Goal: Transaction & Acquisition: Download file/media

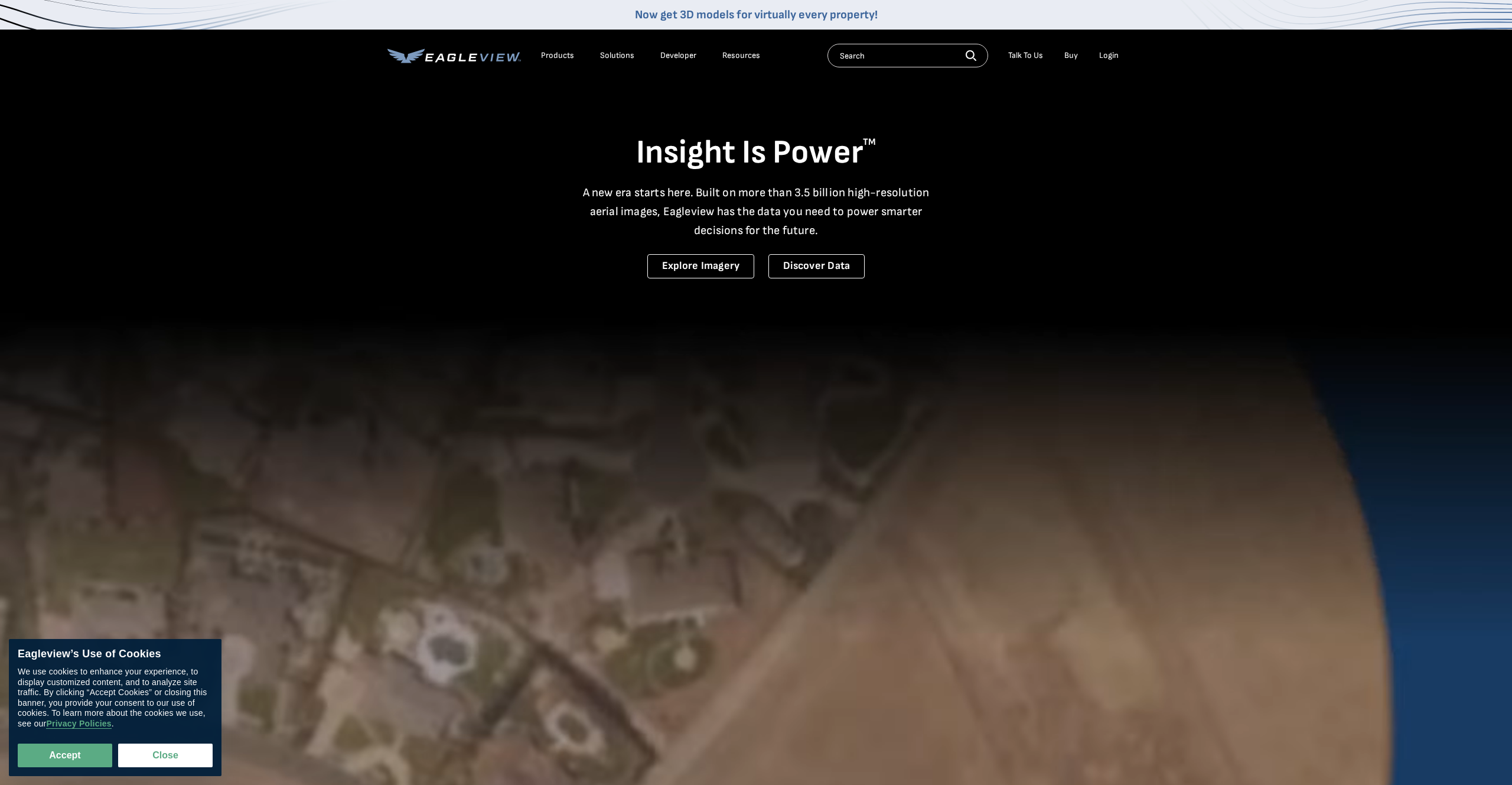
click at [1115, 57] on div "Login" at bounding box center [1109, 56] width 20 height 11
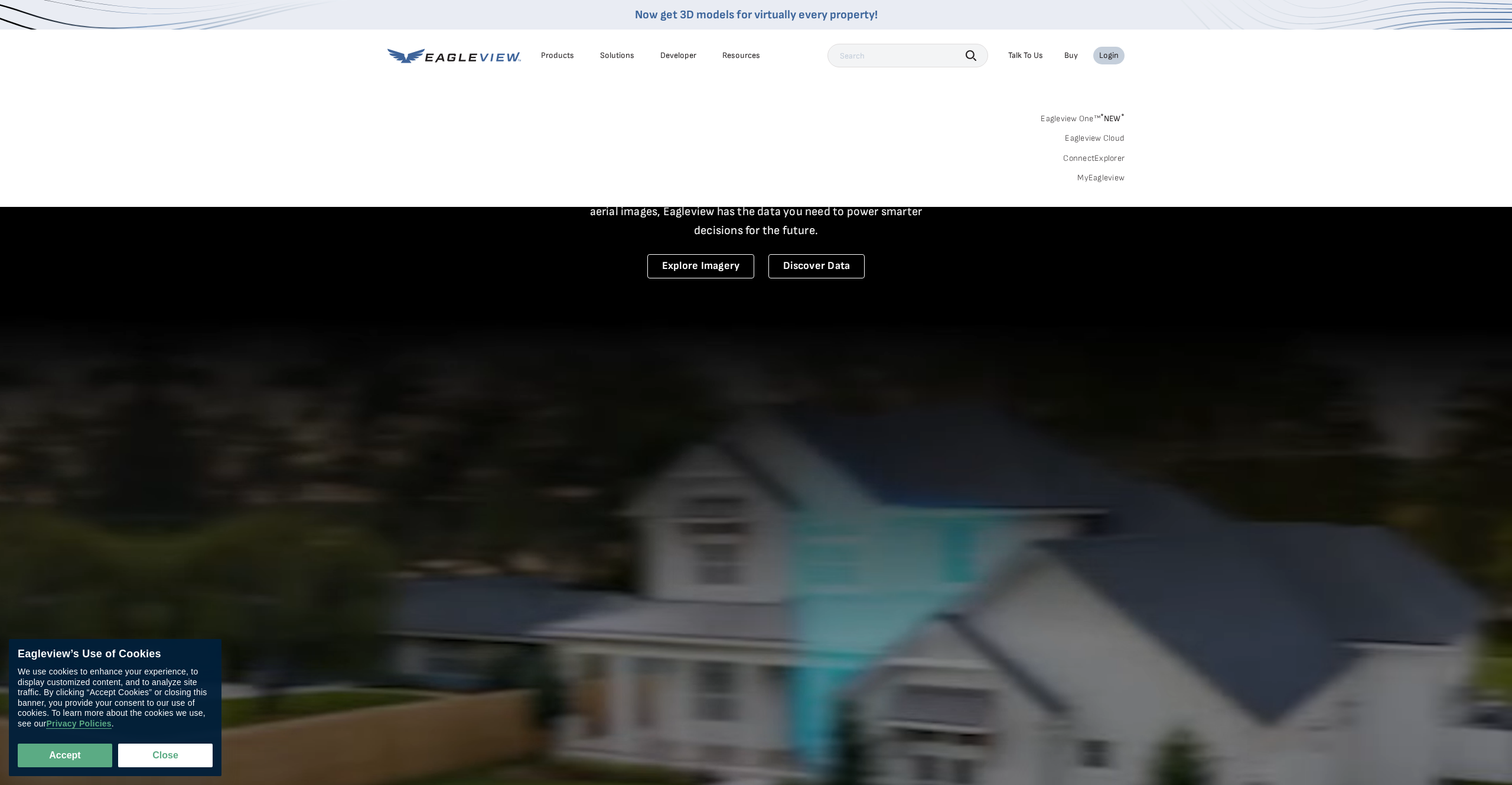
click at [1105, 176] on link "MyEagleview" at bounding box center [1101, 178] width 47 height 11
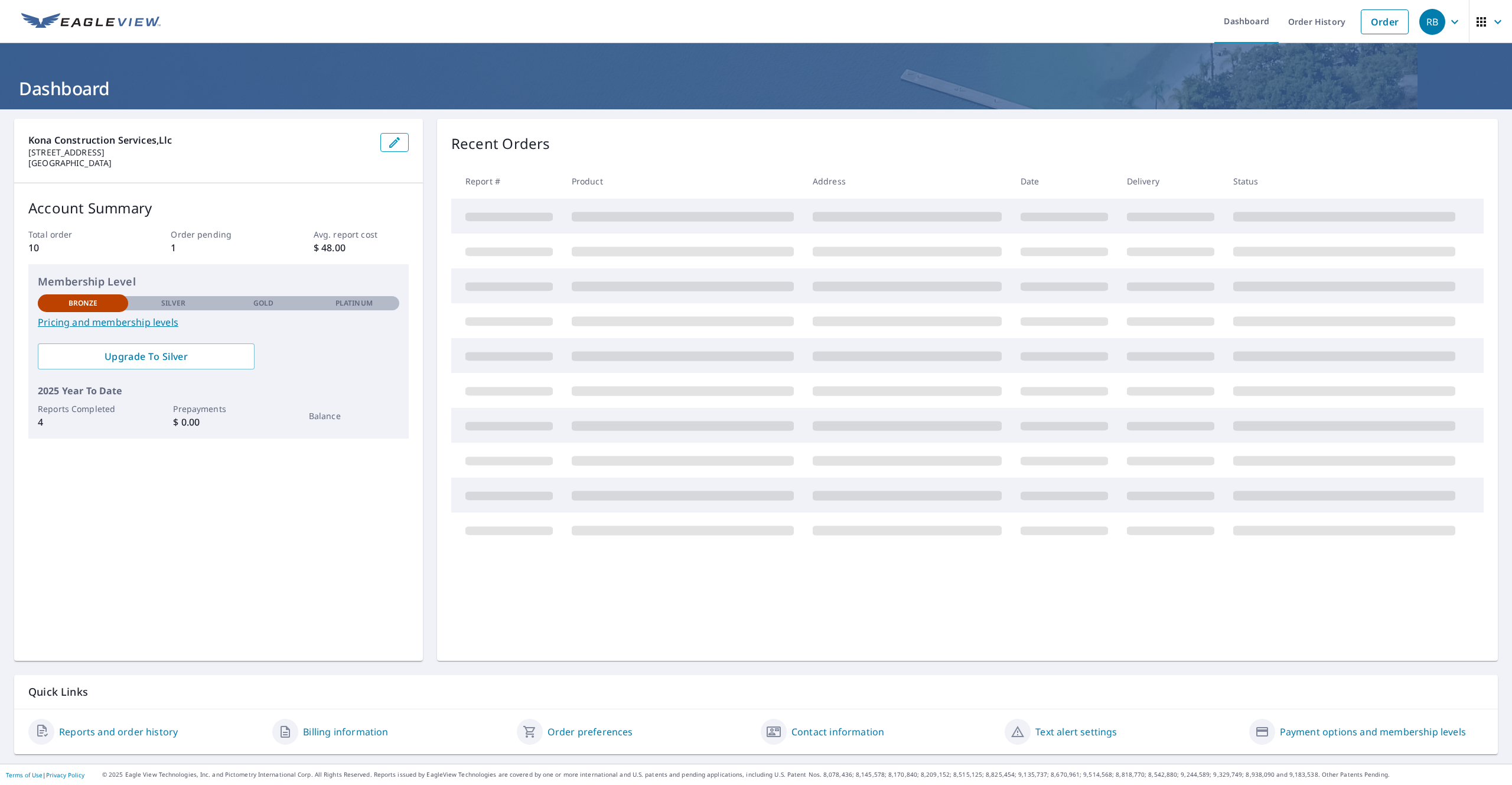
click at [1453, 24] on icon "button" at bounding box center [1455, 22] width 14 height 14
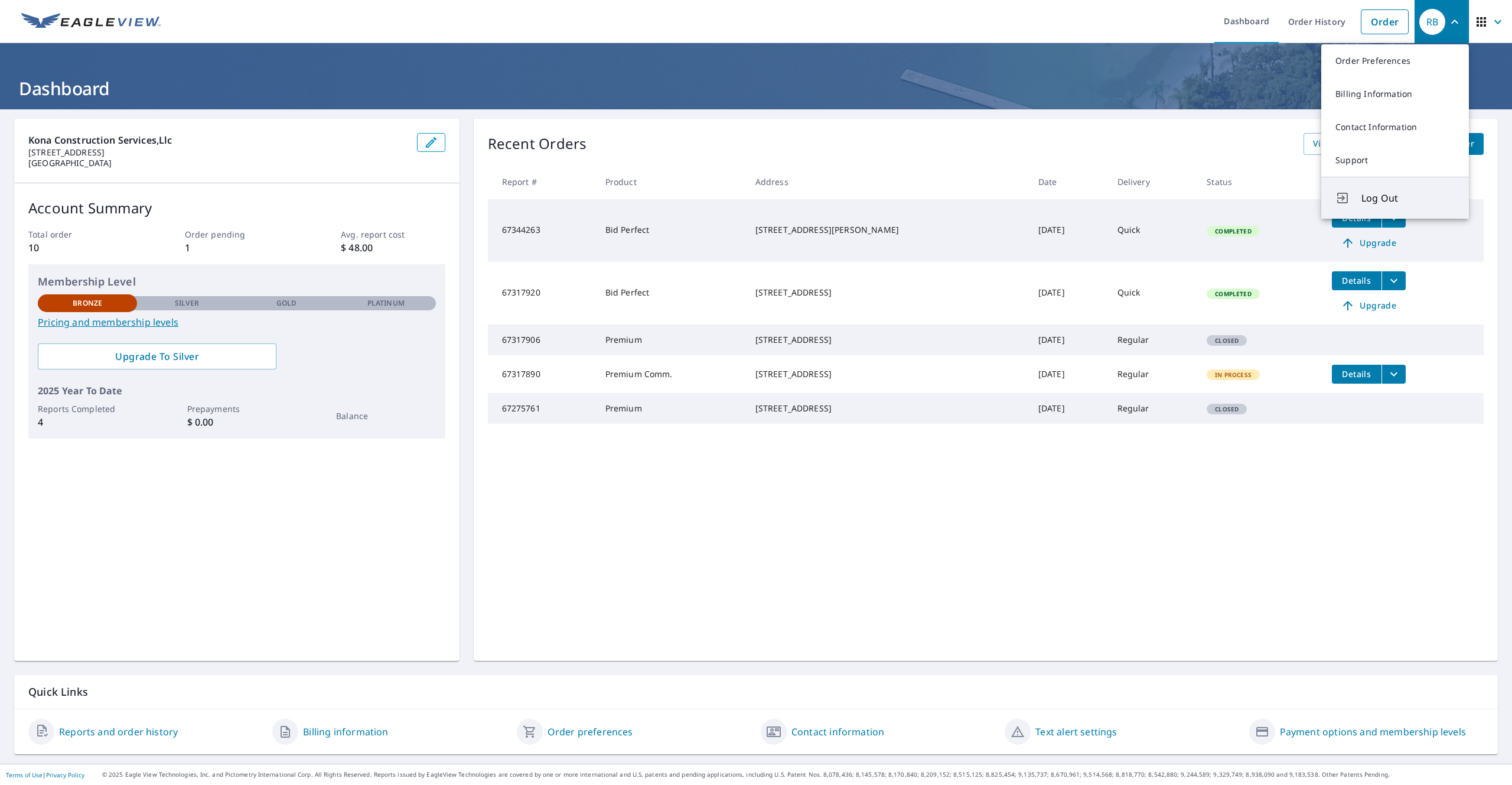
click at [1367, 205] on button "Log Out" at bounding box center [1395, 198] width 148 height 42
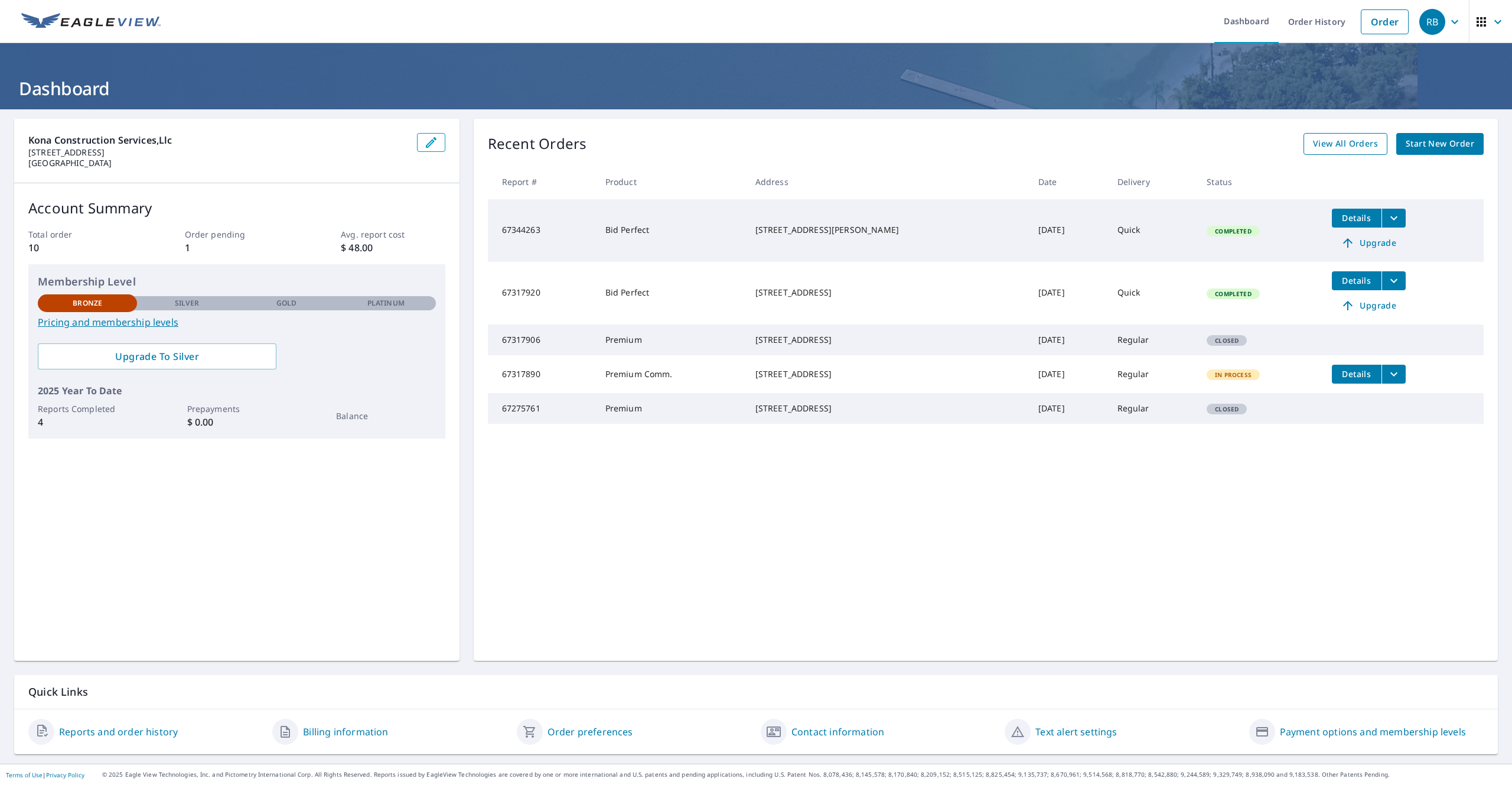
click at [1331, 143] on span "View All Orders" at bounding box center [1345, 144] width 65 height 15
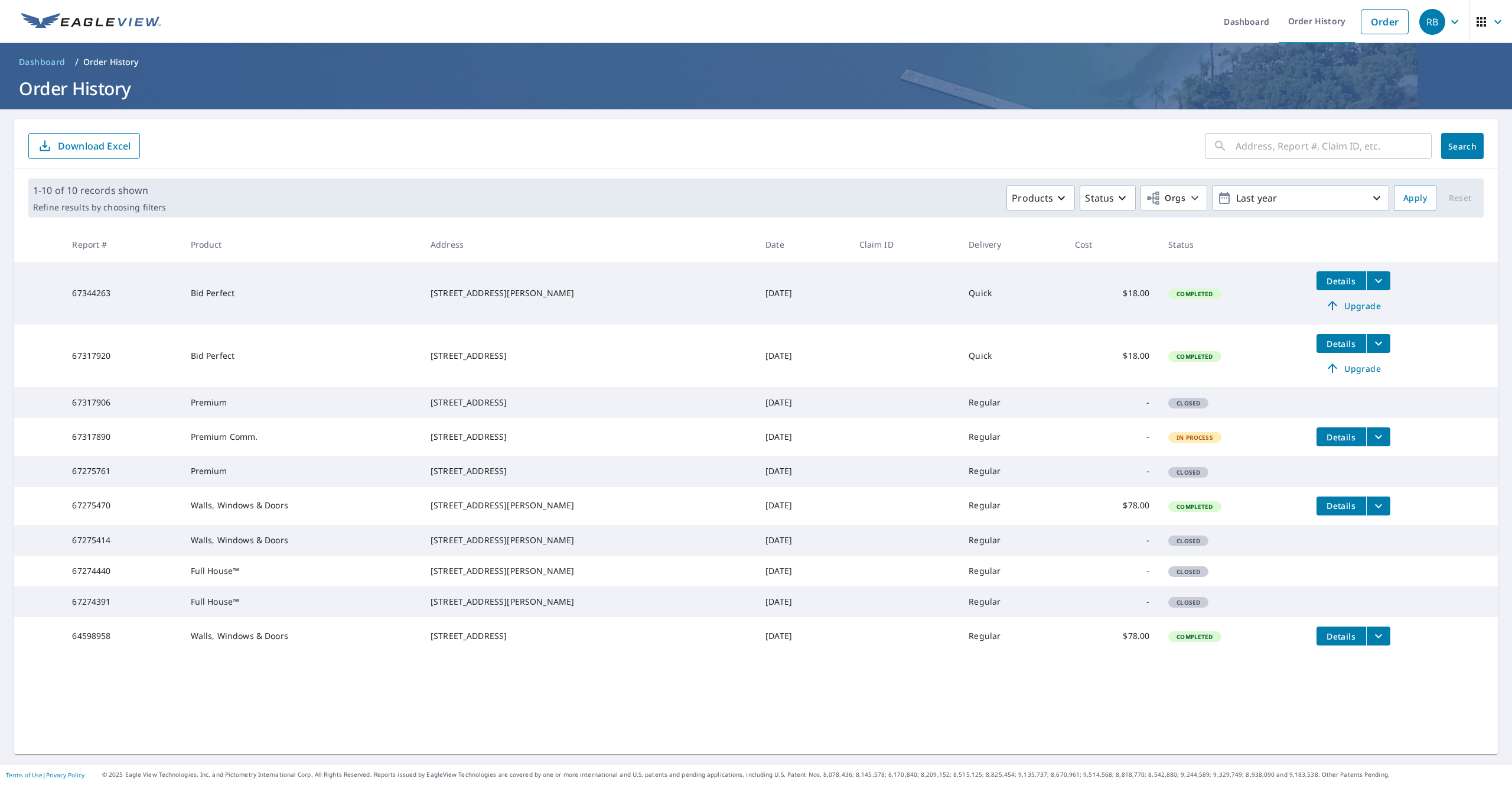
drag, startPoint x: 1111, startPoint y: 583, endPoint x: 1101, endPoint y: 583, distance: 10.0
click at [1111, 555] on td "-" at bounding box center [1112, 540] width 93 height 31
click at [1028, 555] on td "Regular" at bounding box center [1012, 540] width 106 height 31
click at [1335, 511] on span "Details" at bounding box center [1341, 505] width 35 height 11
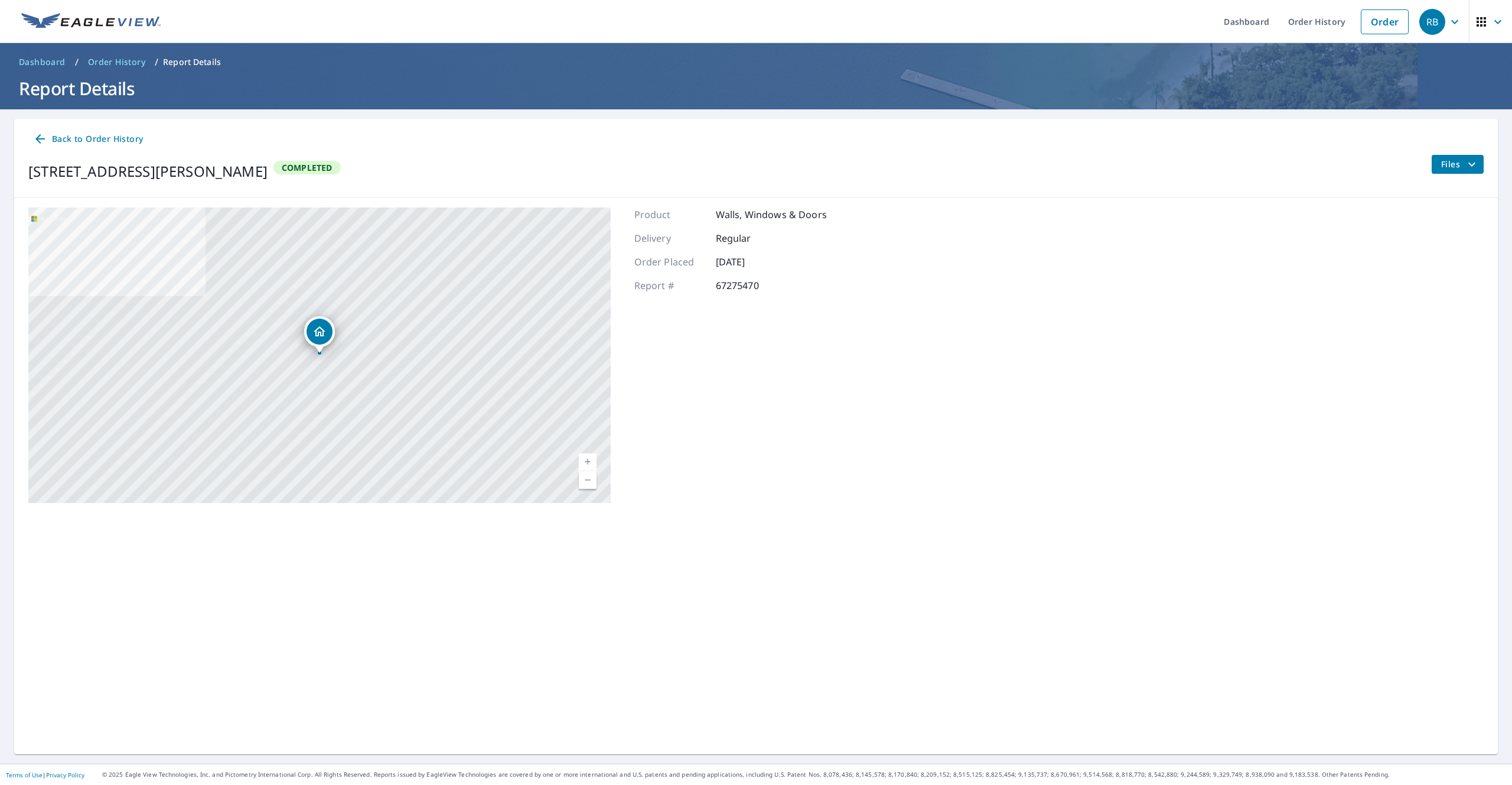
click at [1466, 160] on icon "filesDropdownBtn-67275470" at bounding box center [1472, 164] width 14 height 14
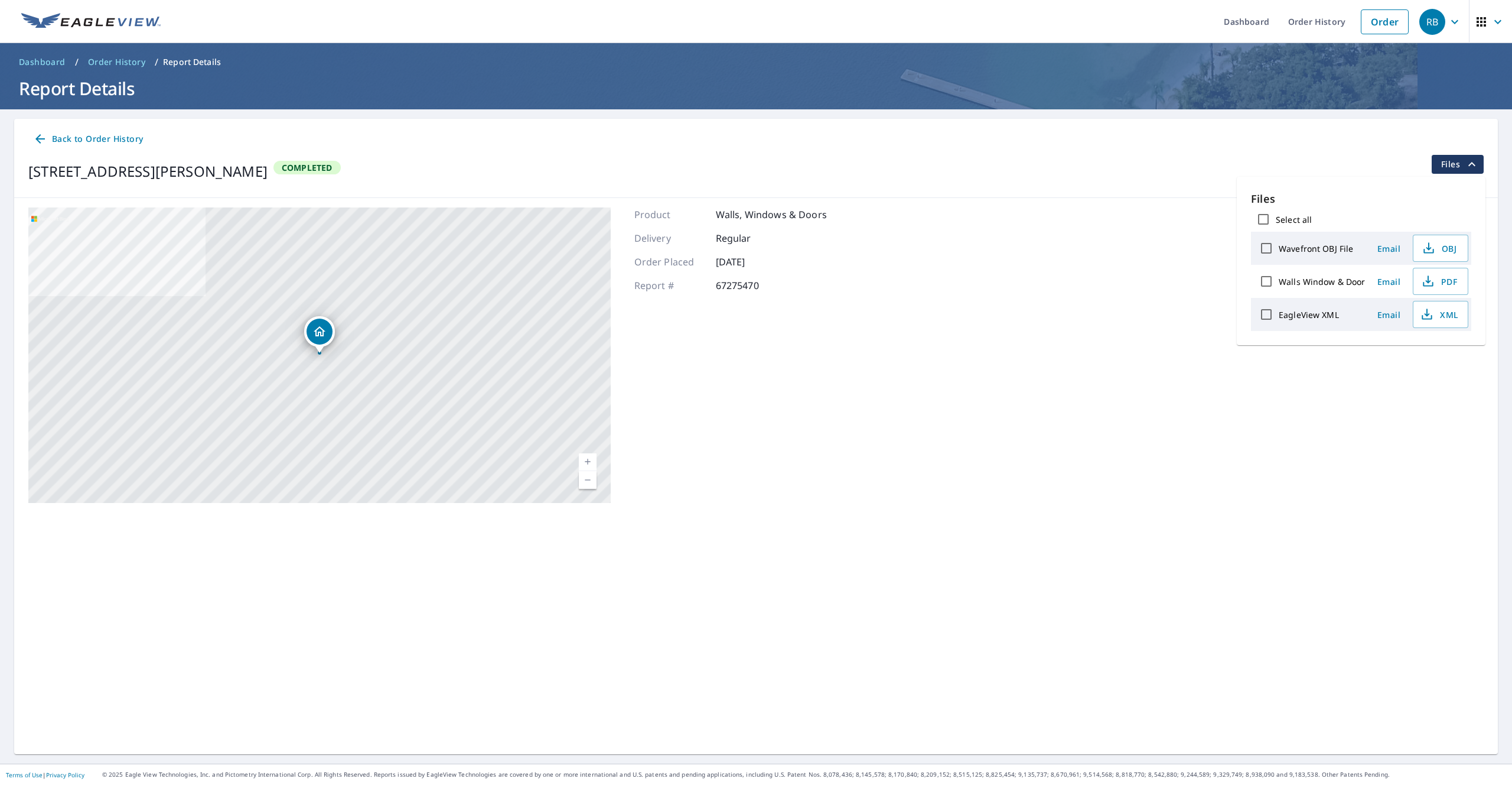
click at [1263, 221] on input "Select all" at bounding box center [1263, 219] width 25 height 25
checkbox input "true"
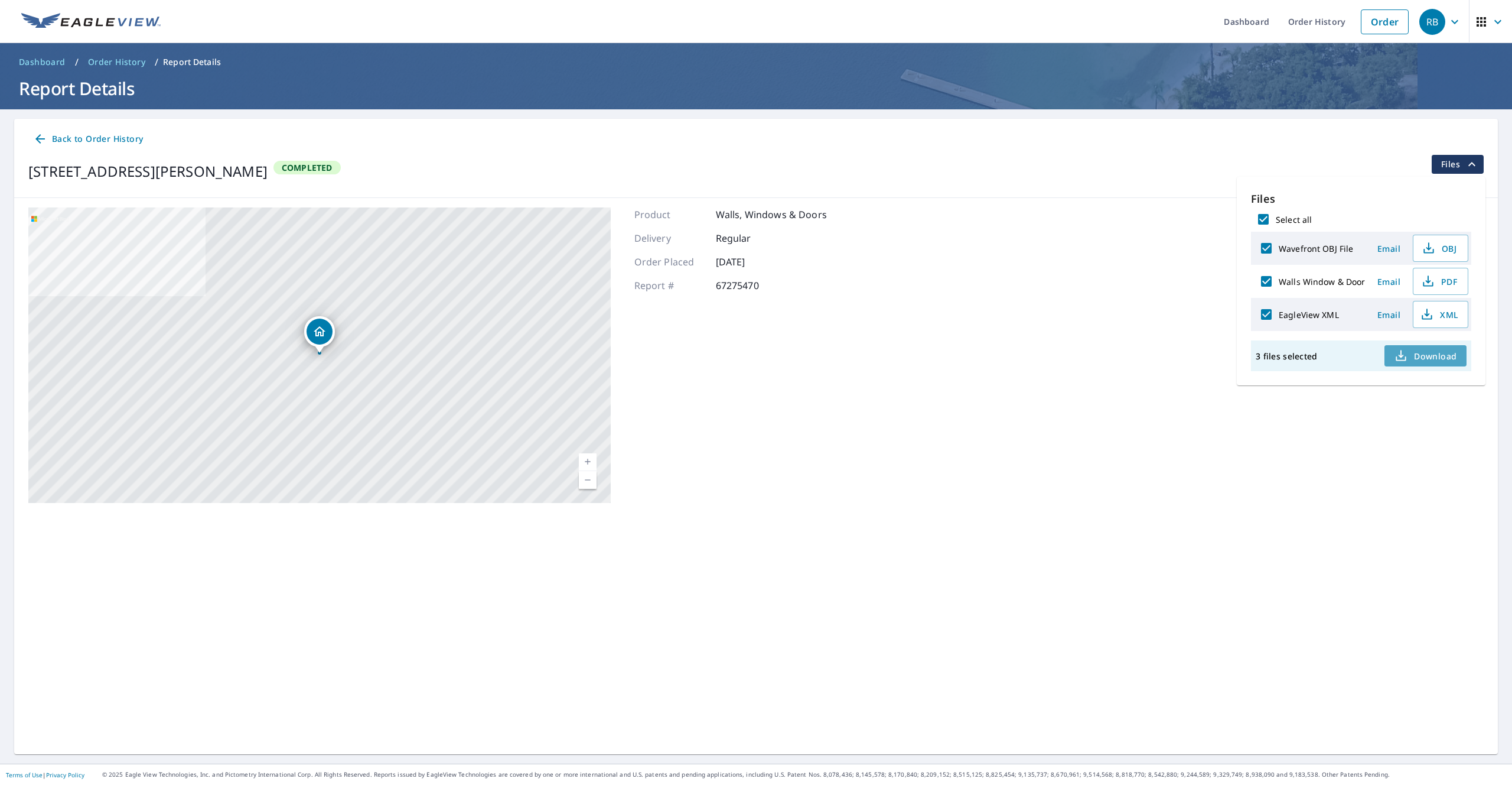
click at [1416, 365] on button "Download" at bounding box center [1425, 356] width 81 height 21
